Goal: Task Accomplishment & Management: Manage account settings

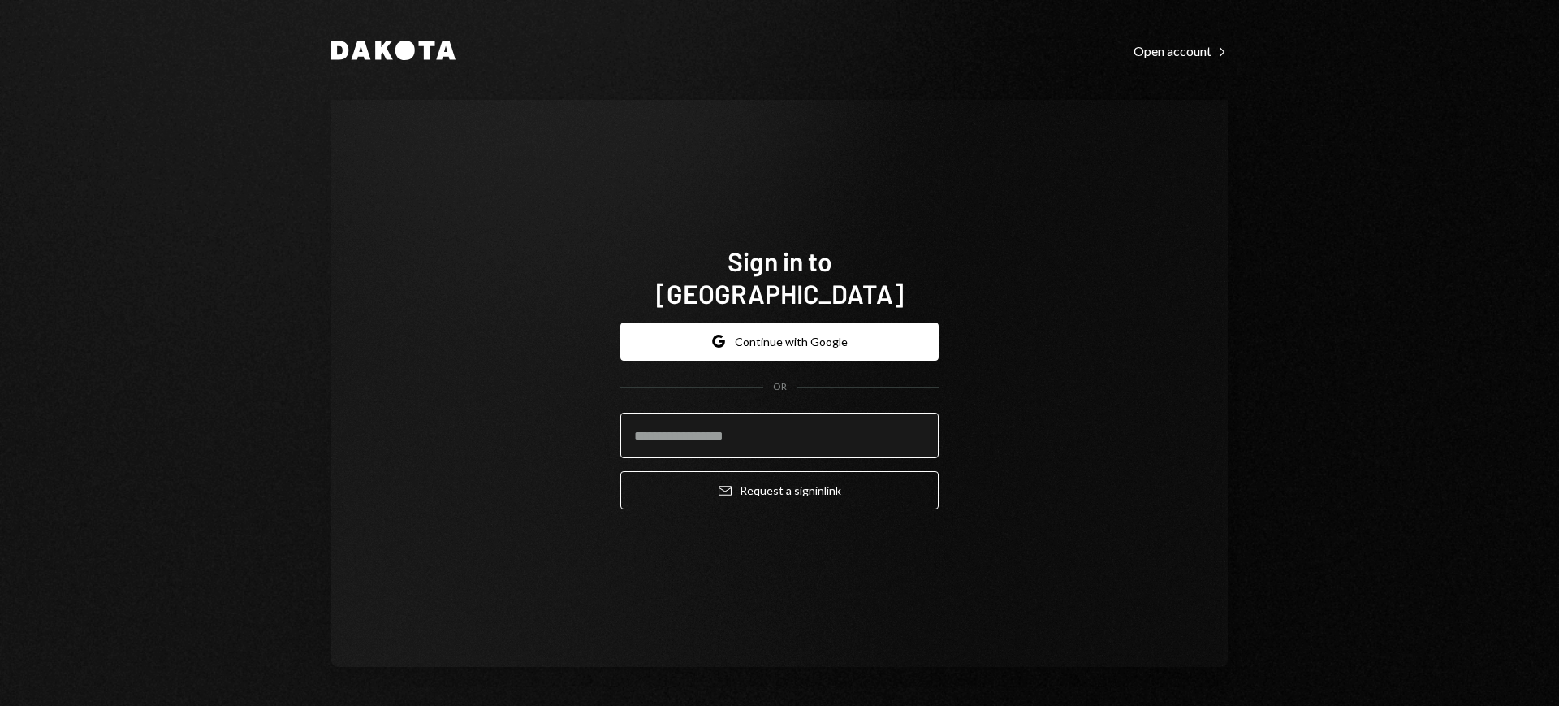
click at [895, 419] on input "email" at bounding box center [779, 434] width 318 height 45
click at [0, 705] on com-1password-button at bounding box center [0, 706] width 0 height 0
type input "**********"
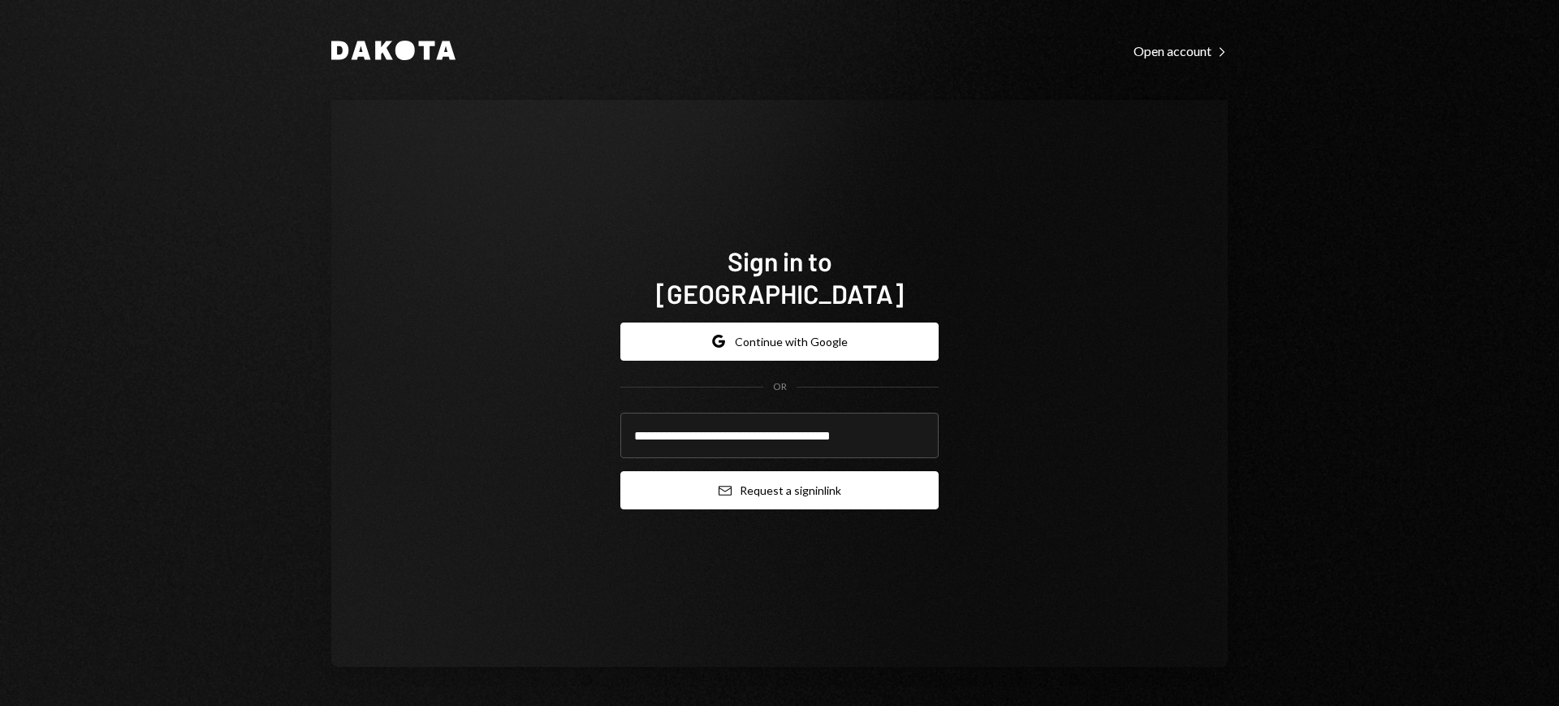
click at [821, 471] on button "Email Request a sign in link" at bounding box center [779, 490] width 318 height 38
